Goal: Task Accomplishment & Management: Use online tool/utility

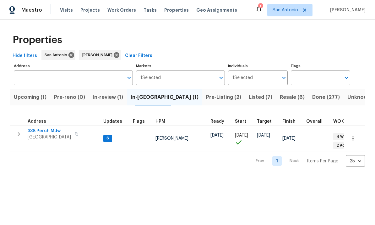
click at [50, 132] on span "338 Perch Mdw" at bounding box center [49, 131] width 43 height 6
click at [249, 97] on span "Listed (7)" at bounding box center [261, 97] width 24 height 9
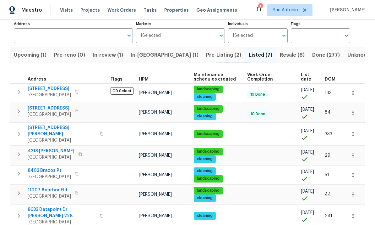
scroll to position [42, 0]
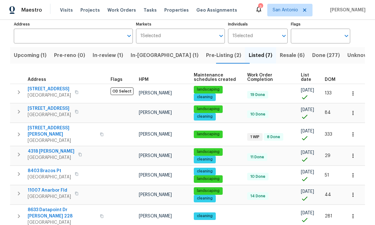
click at [46, 153] on span "4318 James Bowie" at bounding box center [51, 151] width 47 height 6
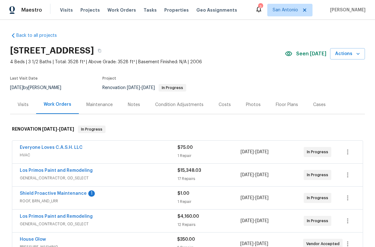
click at [62, 194] on link "Shield Proactive Maintenance" at bounding box center [53, 193] width 67 height 4
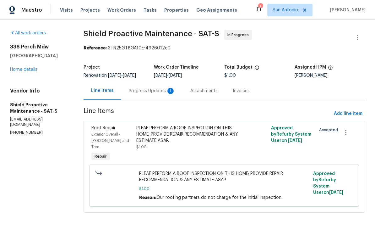
click at [148, 92] on div "Progress Updates 1" at bounding box center [152, 91] width 47 height 6
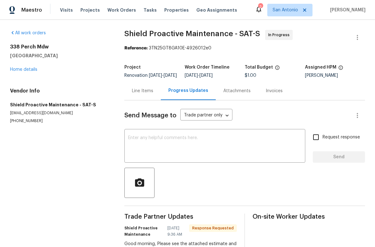
click at [19, 64] on div "[STREET_ADDRESS] Home details" at bounding box center [59, 58] width 99 height 29
click at [20, 70] on link "Home details" at bounding box center [23, 69] width 27 height 4
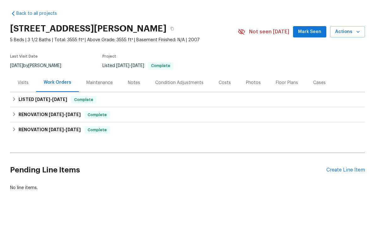
scroll to position [8, 0]
click at [86, 119] on span "Complete" at bounding box center [84, 122] width 24 height 6
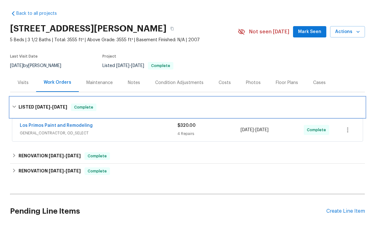
click at [86, 119] on div "LISTED 9/10/25 - 9/11/25 Complete" at bounding box center [187, 129] width 355 height 20
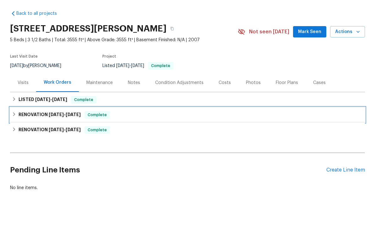
click at [95, 134] on span "Complete" at bounding box center [97, 137] width 24 height 6
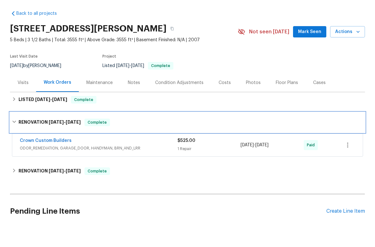
click at [95, 141] on span "Complete" at bounding box center [97, 144] width 24 height 6
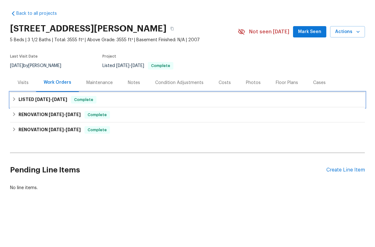
click at [85, 114] on div "LISTED 9/10/25 - 9/11/25 Complete" at bounding box center [187, 121] width 355 height 15
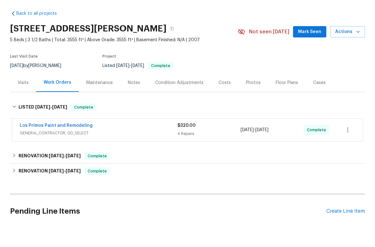
click at [111, 152] on span "GENERAL_CONTRACTOR, OD_SELECT" at bounding box center [99, 155] width 158 height 6
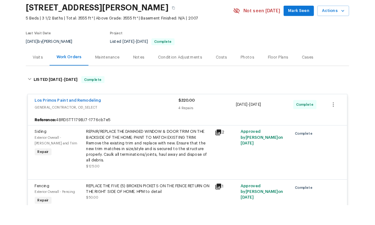
scroll to position [8, 0]
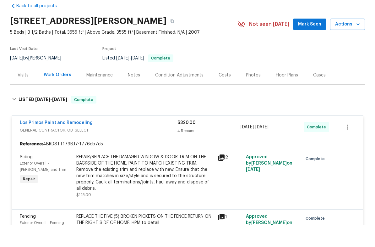
click at [112, 141] on div "Los Primos Paint and Remodeling" at bounding box center [99, 145] width 158 height 8
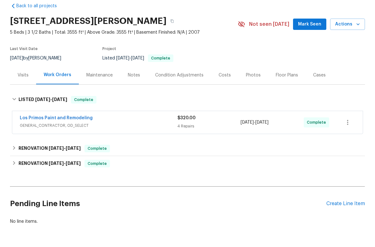
click at [339, 223] on div "Create Line Item" at bounding box center [346, 226] width 39 height 6
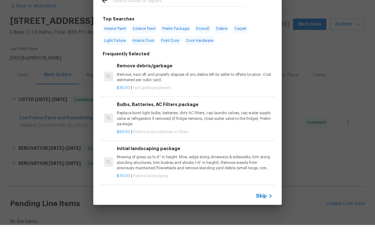
click at [268, 214] on icon at bounding box center [271, 218] width 8 height 8
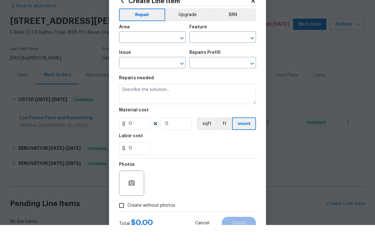
click at [141, 55] on input "text" at bounding box center [143, 60] width 49 height 10
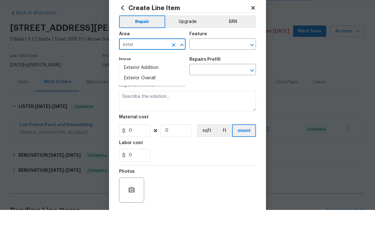
click at [147, 88] on li "Exterior Overall" at bounding box center [152, 93] width 67 height 10
type input "Exterior Overall"
click at [146, 72] on div "Issue" at bounding box center [152, 76] width 67 height 8
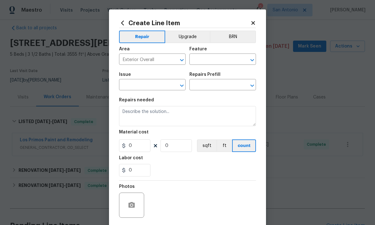
click at [215, 58] on input "text" at bounding box center [214, 60] width 49 height 10
click at [207, 108] on li "HVAC" at bounding box center [223, 113] width 67 height 10
type input "HVAC"
click at [143, 84] on input "text" at bounding box center [143, 85] width 49 height 10
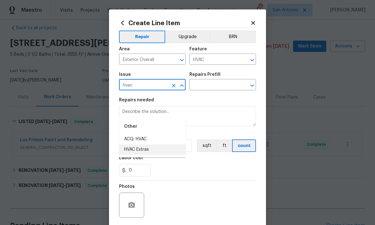
click at [139, 144] on li "HVAC Extras" at bounding box center [152, 149] width 67 height 10
type input "HVAC Extras"
click at [212, 87] on input "text" at bounding box center [214, 85] width 49 height 10
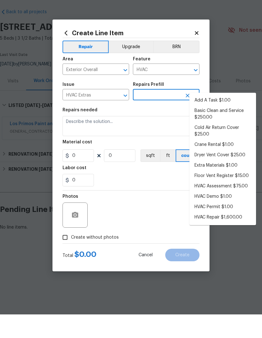
scroll to position [0, 0]
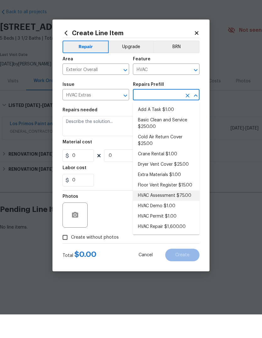
click at [166, 214] on li "HVAC Assessment $75.00" at bounding box center [166, 219] width 67 height 10
type input "HVAC Assessment $75.00"
type textarea "HVAC not working properly. Inspect system and diagnose problem."
type input "1"
type input "HVAC Assessment $75.00"
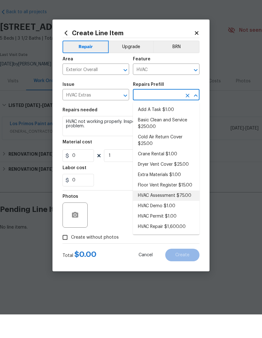
type input "75"
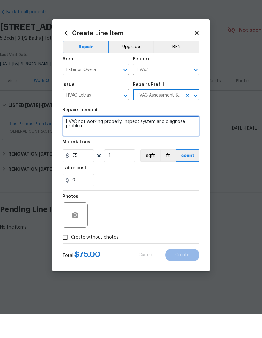
click at [64, 140] on textarea "HVAC not working properly. Inspect system and diagnose problem." at bounding box center [131, 150] width 137 height 20
click at [63, 140] on textarea "HVAC not working properly. Inspect system and diagnose problem." at bounding box center [131, 150] width 137 height 20
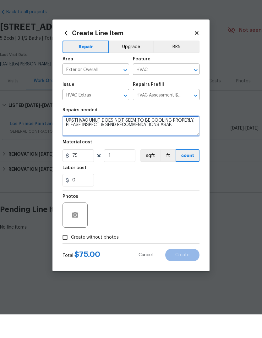
click at [85, 140] on textarea "UPSTHVAC UNUT DOES NOT SEEM TO BE COOLING PROPERLY; PLEASE INSPECT & SEND RECOM…" at bounding box center [131, 150] width 137 height 20
click at [74, 140] on textarea "UPSTHVAC UNUT DOES NOT SEEM TO BE COOLING PROPERLY; PLEASE INSPECT & SEND RECOM…" at bounding box center [131, 150] width 137 height 20
click at [110, 140] on textarea "UPSTAIRS HVACUNUT DOES NOT SEEM TO BE COOLING PROPERLY; PLEASE INSPECT & SEND R…" at bounding box center [131, 150] width 137 height 20
click at [93, 140] on textarea "UPSTAIRS HVAC UNIT DOES NOT SEEM TO BE COOLING PROPERLY; PLEASE INSPECT & SEND …" at bounding box center [131, 150] width 137 height 20
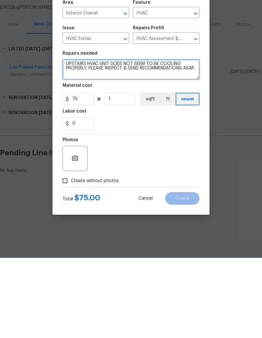
type textarea "UPSTAIRS HVAC UNIT DOES NOT SEEM TO BE COOLING PROPERLY; PLEASE INSPECT & SEND …"
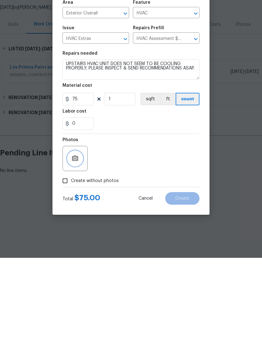
click at [75, 231] on button "button" at bounding box center [75, 238] width 15 height 15
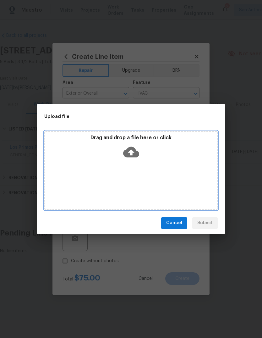
click at [130, 147] on icon at bounding box center [131, 151] width 16 height 11
click at [135, 149] on icon at bounding box center [131, 151] width 16 height 11
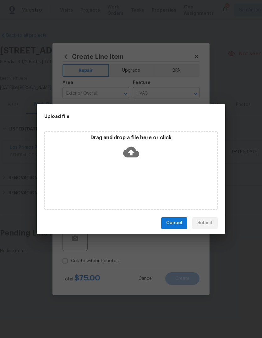
click at [178, 220] on span "Cancel" at bounding box center [174, 223] width 16 height 8
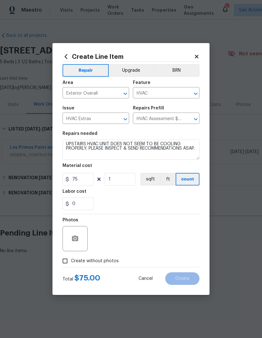
click at [69, 246] on input "Create without photos" at bounding box center [65, 261] width 12 height 12
checkbox input "true"
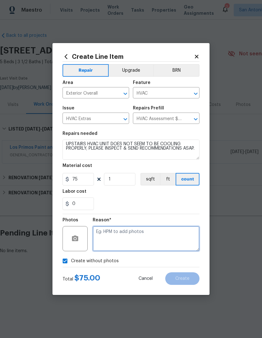
click at [119, 234] on textarea at bounding box center [146, 238] width 107 height 25
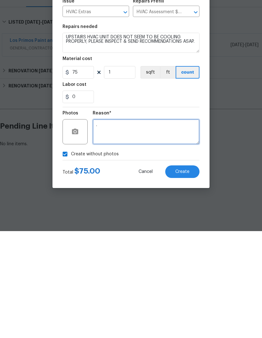
type textarea "."
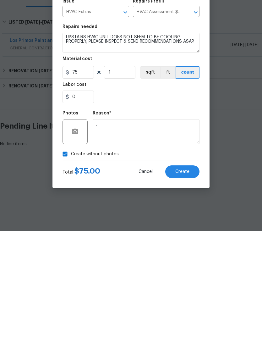
click at [185, 246] on span "Create" at bounding box center [182, 278] width 14 height 5
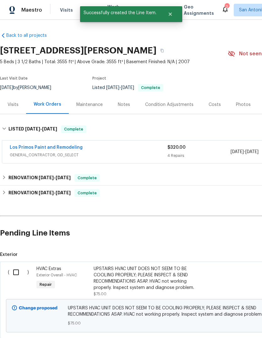
click at [22, 246] on div "( )" at bounding box center [20, 281] width 29 height 35
click at [20, 246] on input "checkbox" at bounding box center [18, 272] width 18 height 13
checkbox input "true"
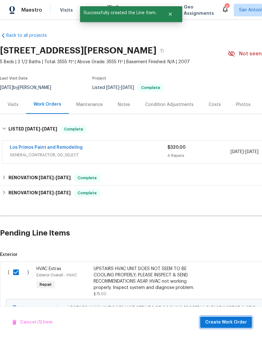
click at [231, 246] on span "Create Work Order" at bounding box center [226, 322] width 42 height 8
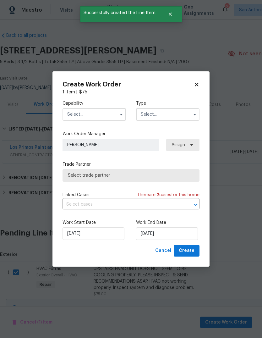
click at [96, 114] on input "text" at bounding box center [94, 114] width 63 height 13
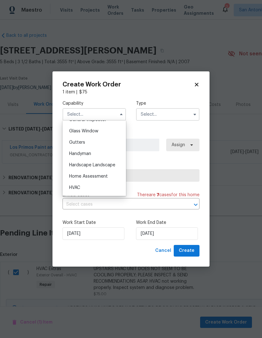
scroll to position [321, 0]
click at [76, 190] on div "HVAC" at bounding box center [94, 186] width 60 height 11
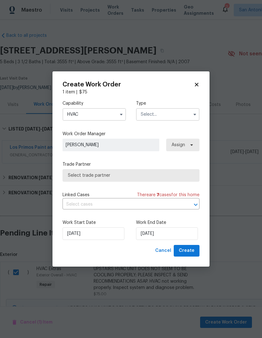
type input "HVAC"
click at [166, 113] on input "text" at bounding box center [167, 114] width 63 height 13
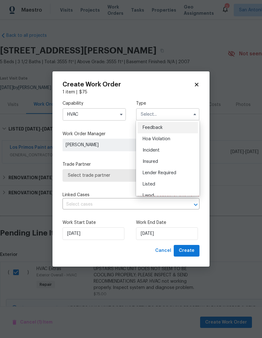
click at [156, 183] on div "Listed" at bounding box center [168, 184] width 60 height 11
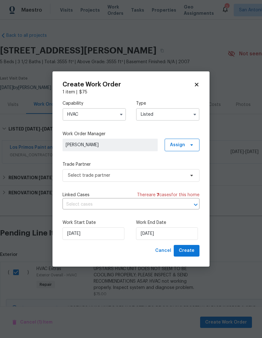
type input "Listed"
click at [101, 142] on span "Unclaimed" at bounding box center [110, 145] width 89 height 6
click at [196, 147] on span "Assign" at bounding box center [182, 145] width 35 height 13
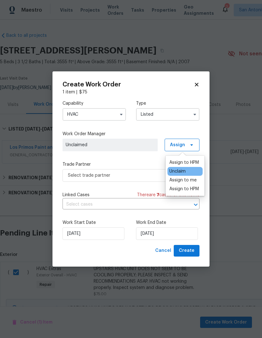
click at [184, 162] on div "Assign to HPM" at bounding box center [184, 162] width 30 height 6
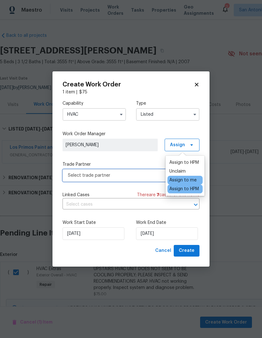
click at [109, 176] on span "Select trade partner" at bounding box center [126, 175] width 117 height 6
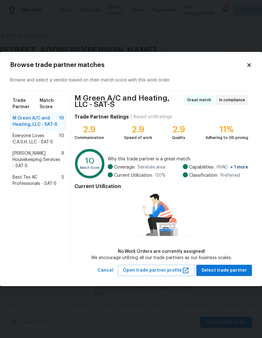
click at [29, 139] on span "Everyone Loves C.A.S.H. LLC - SAT-S" at bounding box center [36, 139] width 47 height 13
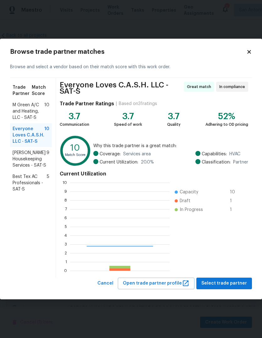
scroll to position [88, 100]
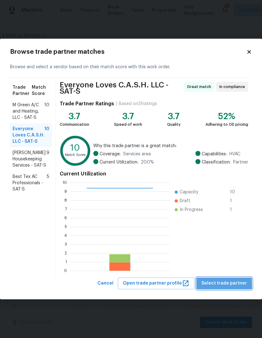
click at [227, 246] on span "Select trade partner" at bounding box center [224, 283] width 46 height 8
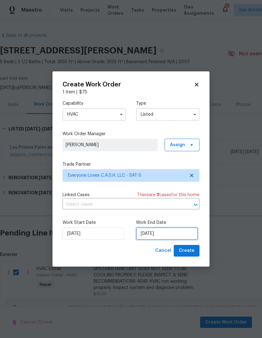
click at [172, 238] on input "[DATE]" at bounding box center [167, 233] width 62 height 13
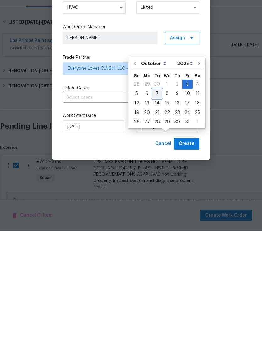
click at [155, 196] on div "7" at bounding box center [157, 200] width 10 height 9
type input "10/7/2025"
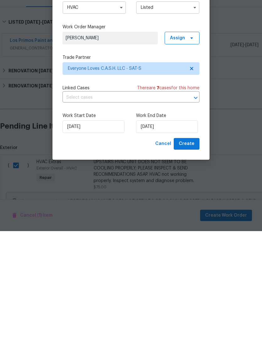
scroll to position [24, 0]
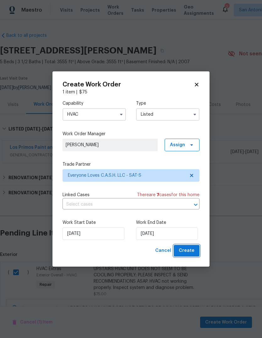
click at [189, 246] on button "Create" at bounding box center [187, 251] width 26 height 12
checkbox input "false"
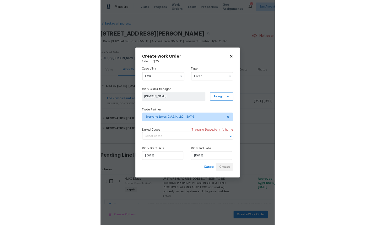
scroll to position [0, 0]
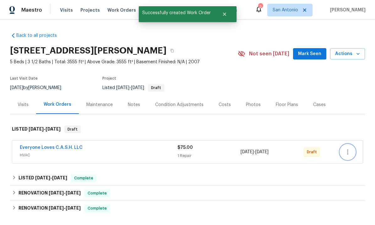
click at [350, 154] on icon "button" at bounding box center [348, 152] width 8 height 8
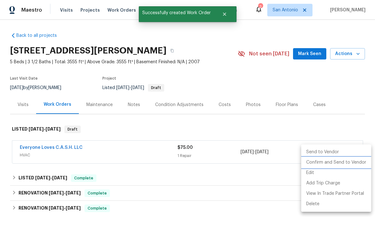
click at [339, 164] on li "Confirm and Send to Vendor" at bounding box center [336, 162] width 70 height 10
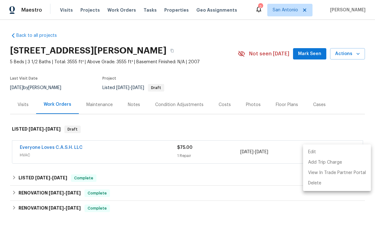
click at [61, 146] on div at bounding box center [187, 112] width 375 height 225
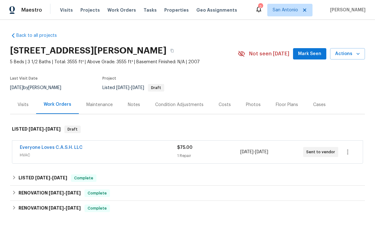
click at [52, 148] on link "Everyone Loves C.A.S.H. LLC" at bounding box center [51, 147] width 63 height 4
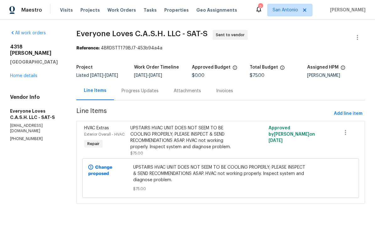
click at [144, 94] on div "Progress Updates" at bounding box center [140, 91] width 37 height 6
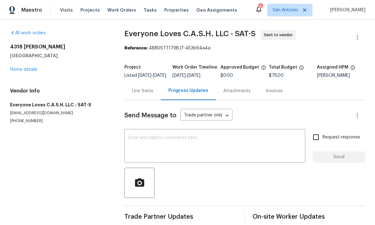
scroll to position [14, 0]
click at [158, 135] on textarea at bounding box center [215, 146] width 174 height 22
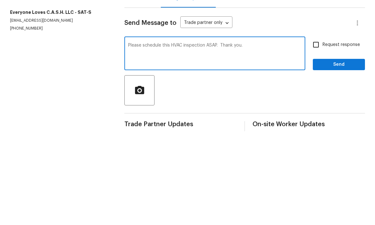
type textarea "Please schedule this HVAC inspection ASAP. Thank you."
click at [321, 130] on input "Request response" at bounding box center [316, 136] width 13 height 13
checkbox input "true"
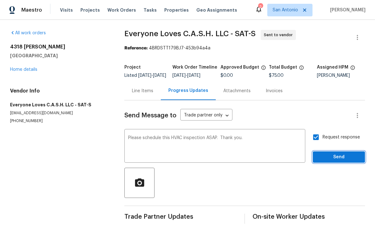
click at [338, 153] on span "Send" at bounding box center [339, 157] width 42 height 8
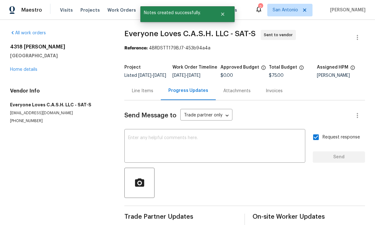
click at [30, 67] on link "Home details" at bounding box center [23, 69] width 27 height 4
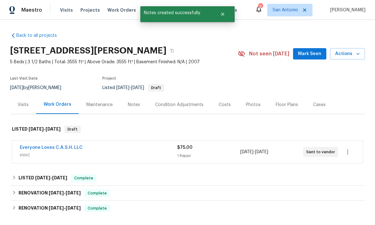
click at [311, 50] on span "Mark Seen" at bounding box center [309, 54] width 23 height 8
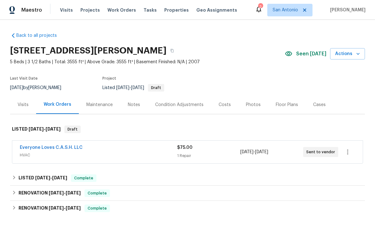
click at [128, 102] on div "Notes" at bounding box center [134, 105] width 12 height 6
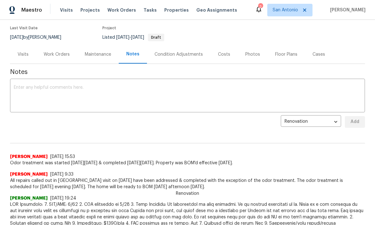
scroll to position [50, 0]
